Goal: Check status: Check status

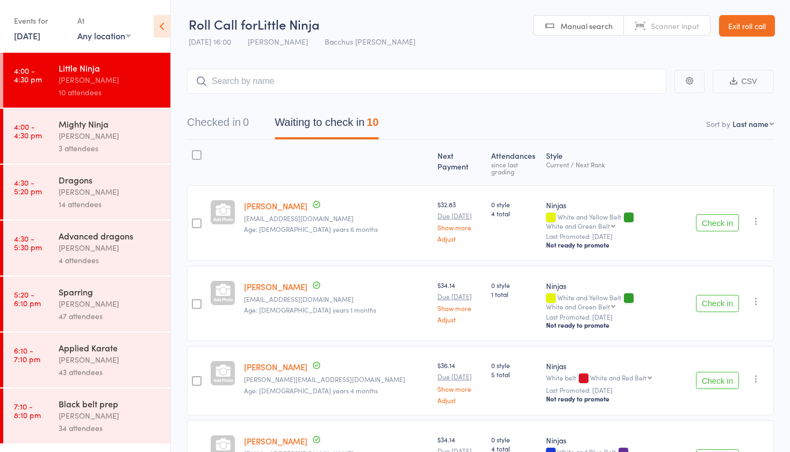
click at [107, 85] on div "[PERSON_NAME]" at bounding box center [110, 80] width 103 height 12
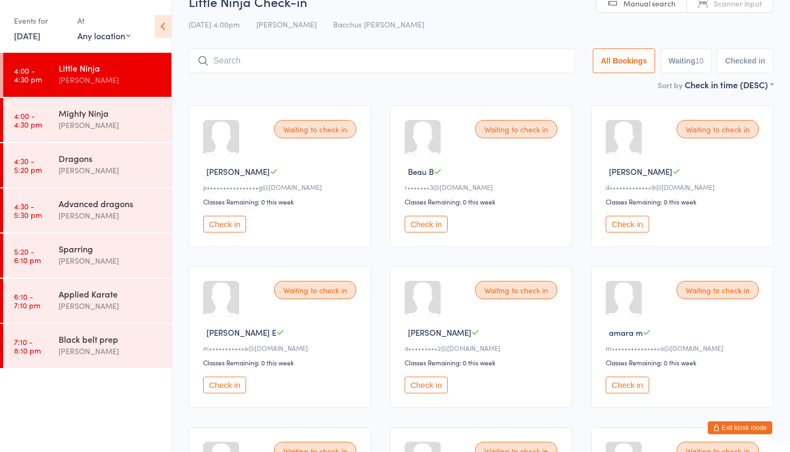
scroll to position [17, 0]
